Goal: Information Seeking & Learning: Find specific page/section

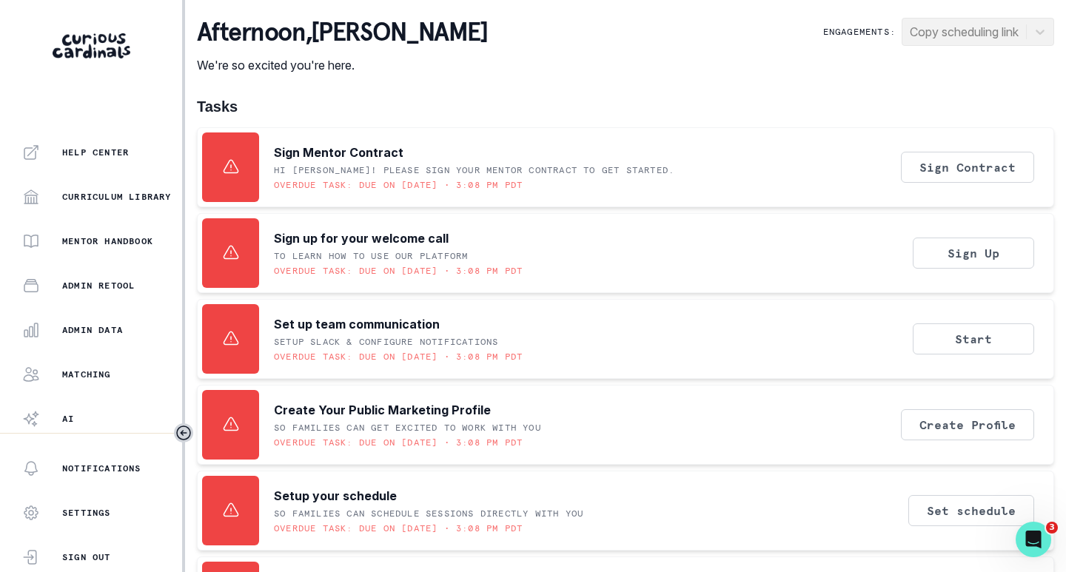
scroll to position [296, 0]
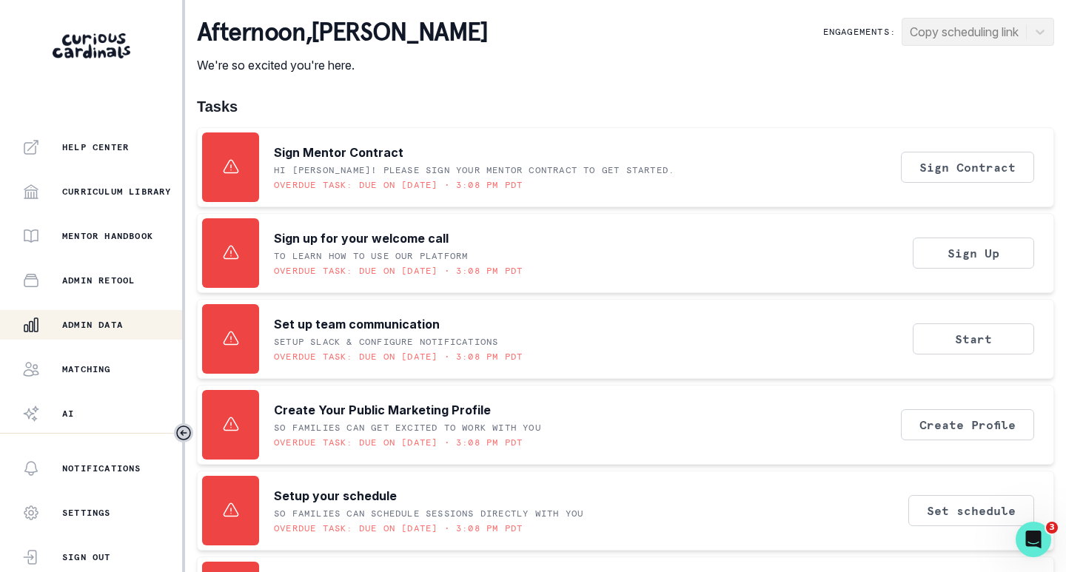
click at [81, 330] on p "Admin Data" at bounding box center [92, 325] width 61 height 12
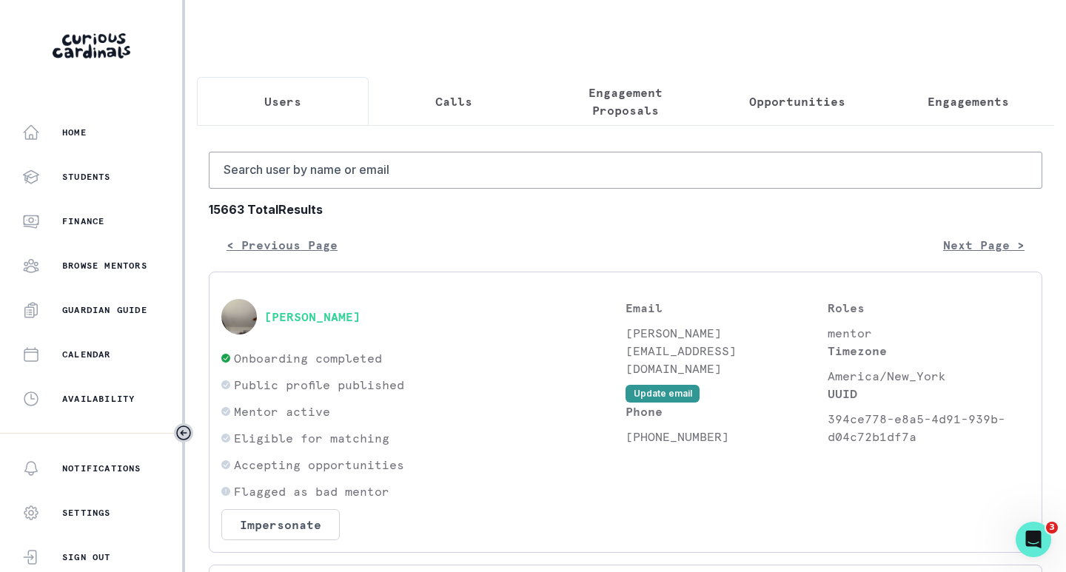
click at [939, 107] on p "Engagements" at bounding box center [967, 102] width 81 height 18
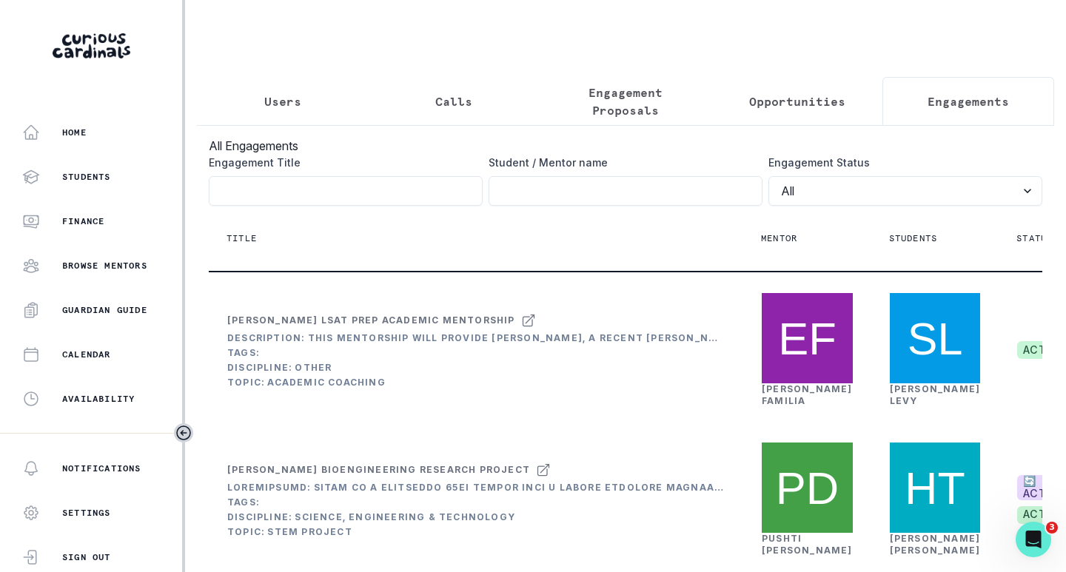
click at [585, 217] on th "Title" at bounding box center [476, 239] width 534 height 66
click at [598, 206] on input "Engagement Title" at bounding box center [625, 191] width 274 height 30
type input "[PERSON_NAME]"
click button "submit" at bounding box center [0, 0] width 0 height 0
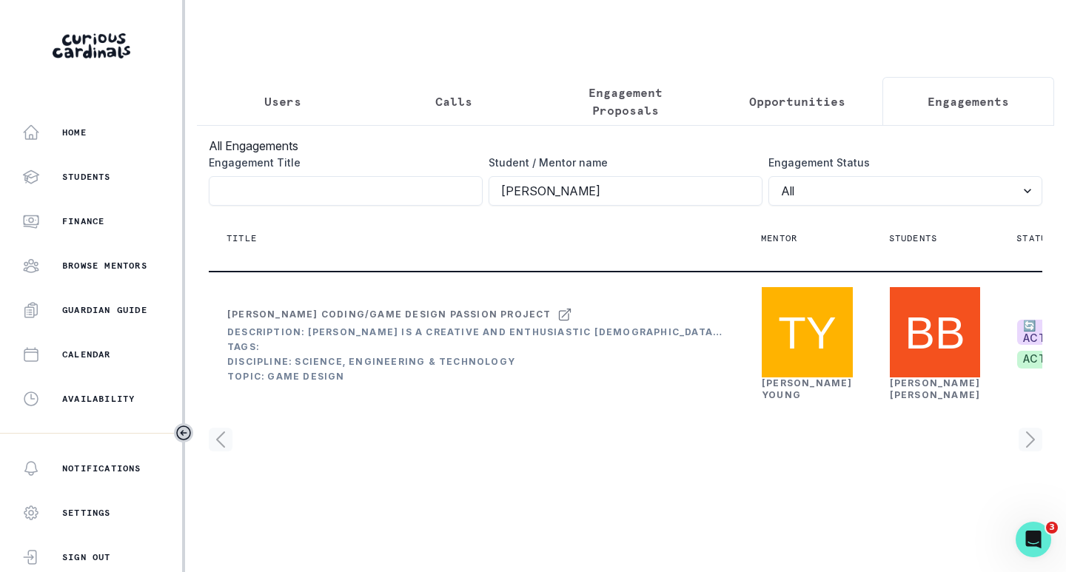
scroll to position [15, 0]
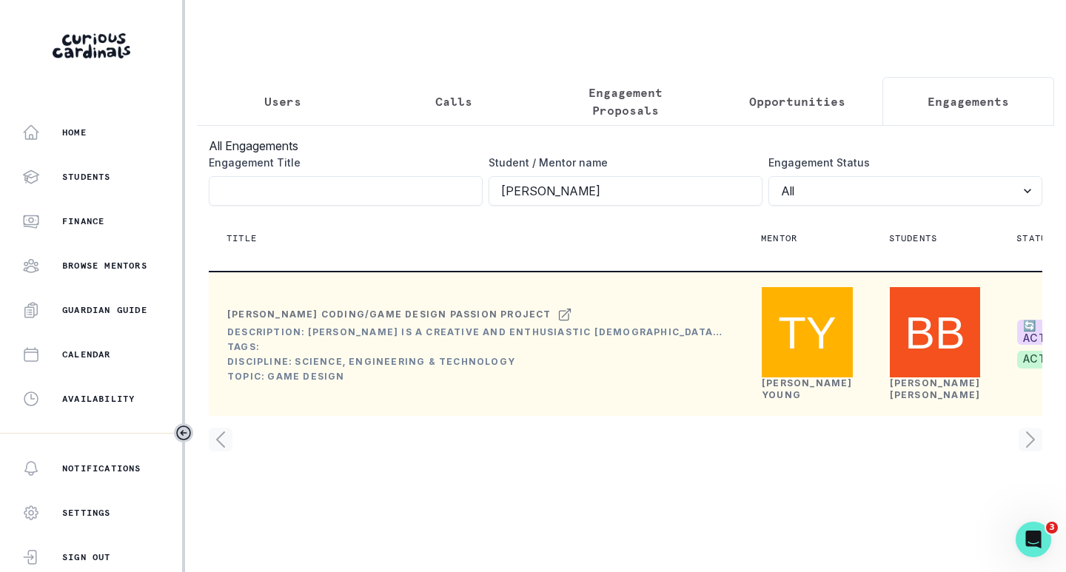
click at [782, 400] on link "[PERSON_NAME]" at bounding box center [807, 388] width 91 height 23
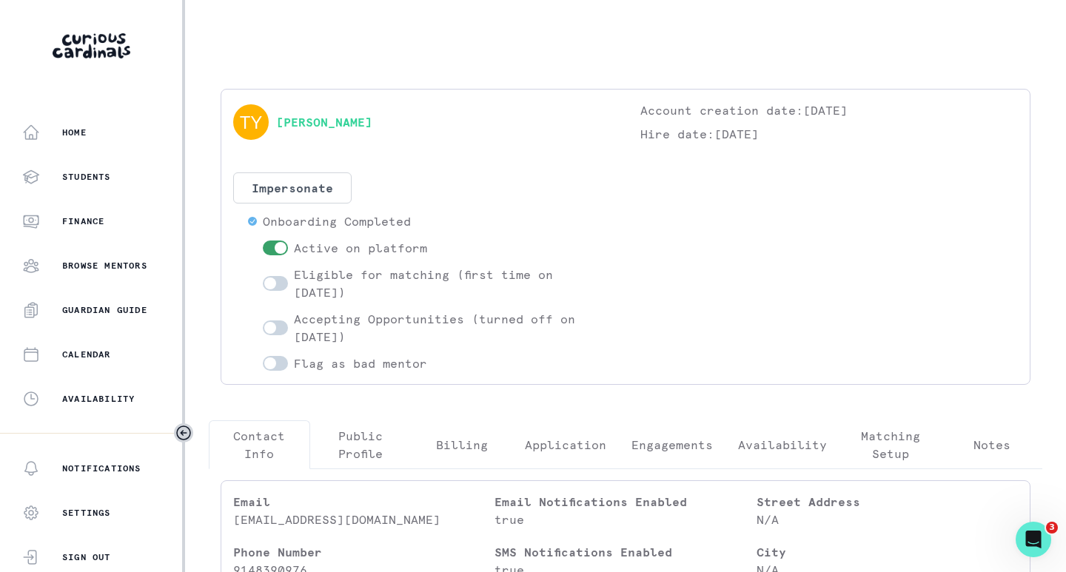
click at [678, 438] on p "Engagements" at bounding box center [671, 445] width 81 height 18
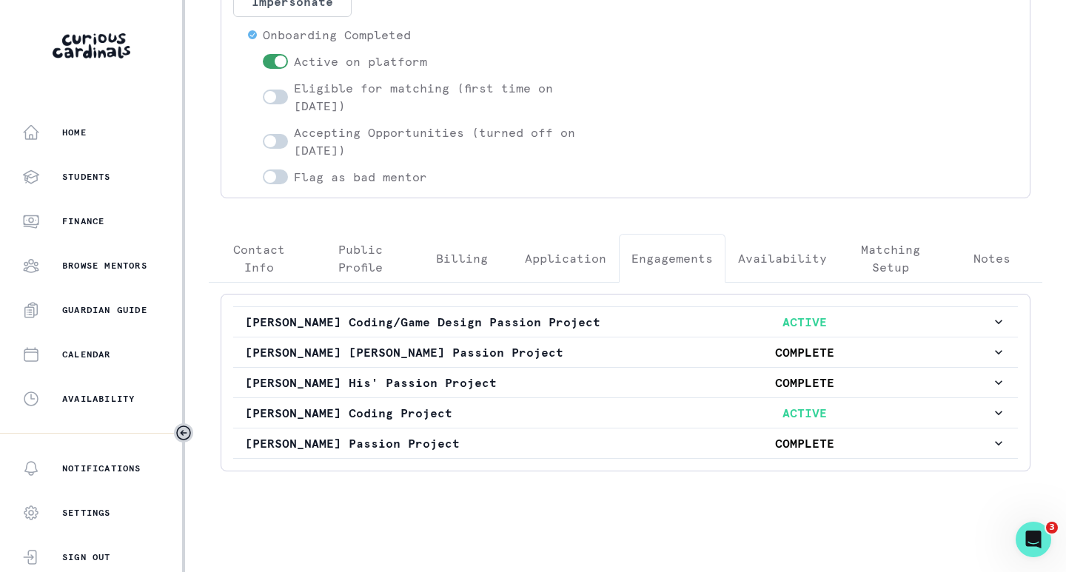
scroll to position [204, 0]
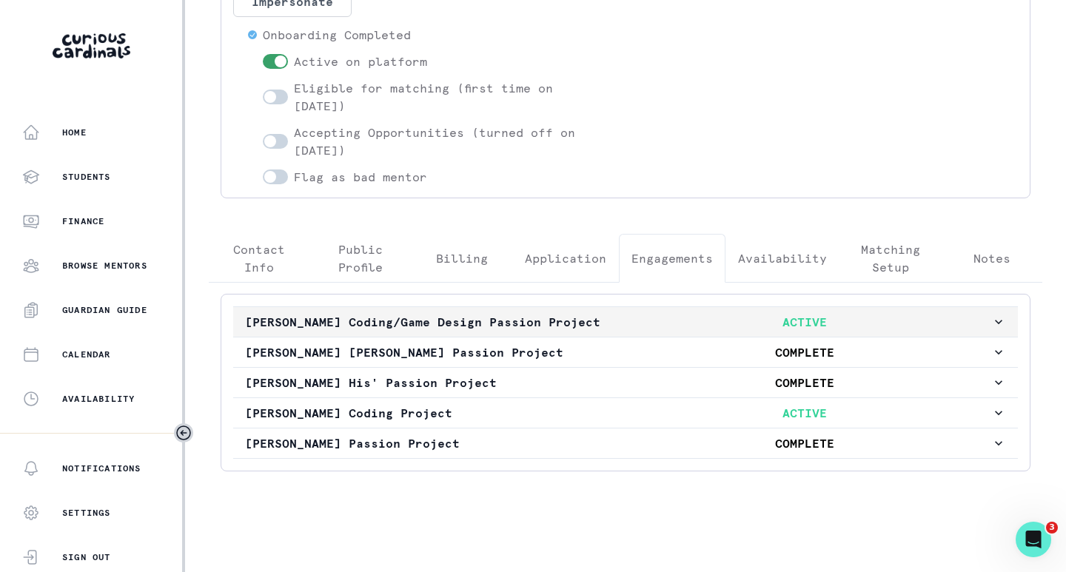
click at [690, 313] on p "ACTIVE" at bounding box center [804, 322] width 373 height 18
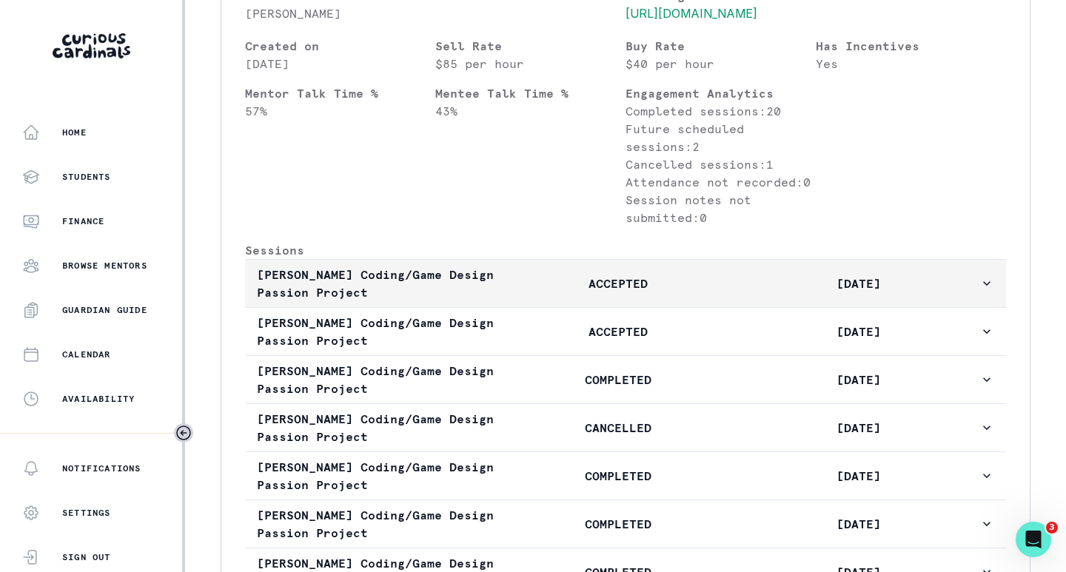
scroll to position [722, 0]
